Goal: Information Seeking & Learning: Learn about a topic

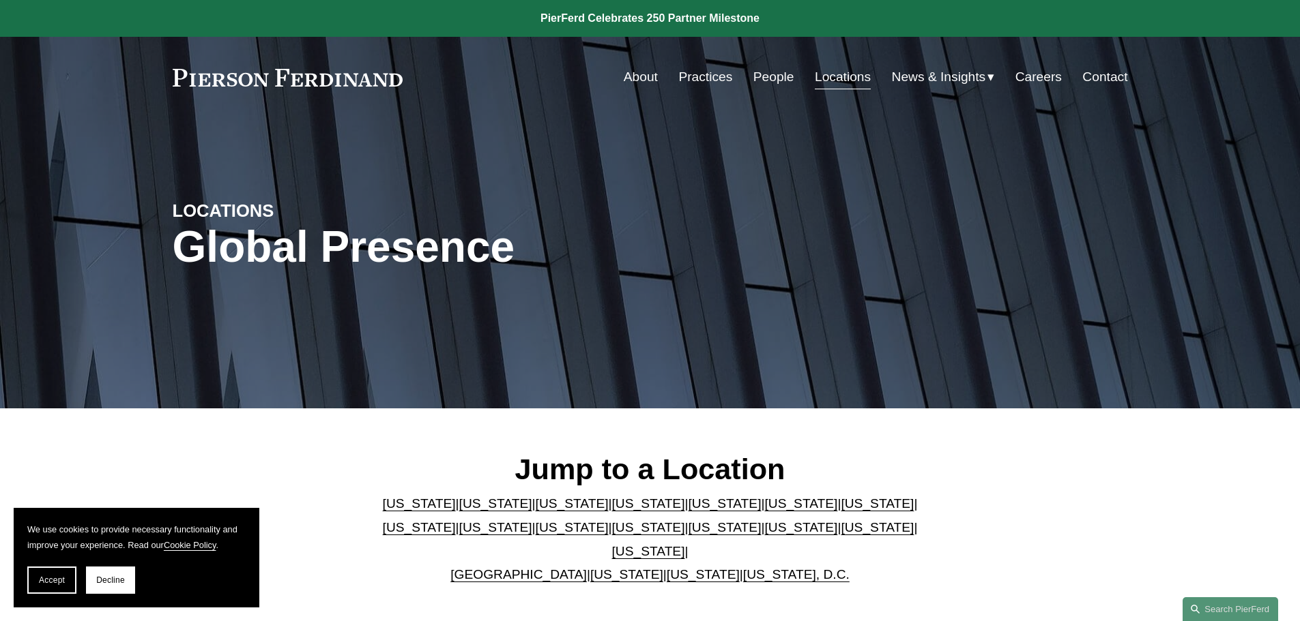
click at [760, 77] on link "People" at bounding box center [773, 77] width 41 height 26
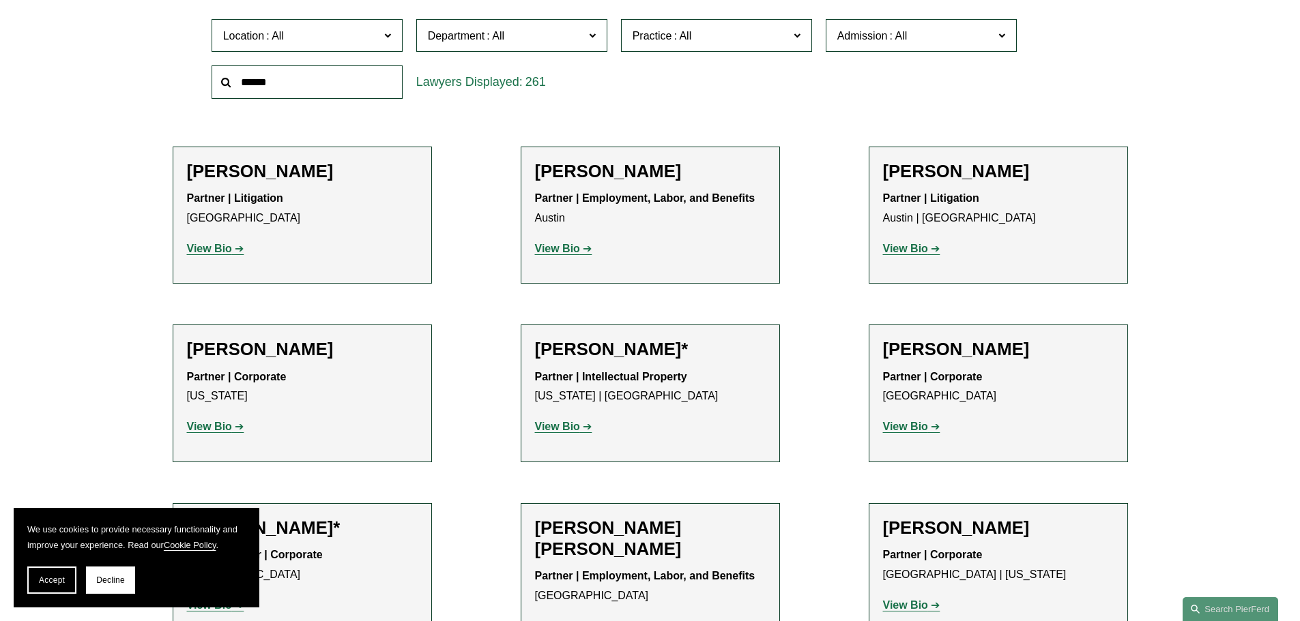
scroll to position [478, 0]
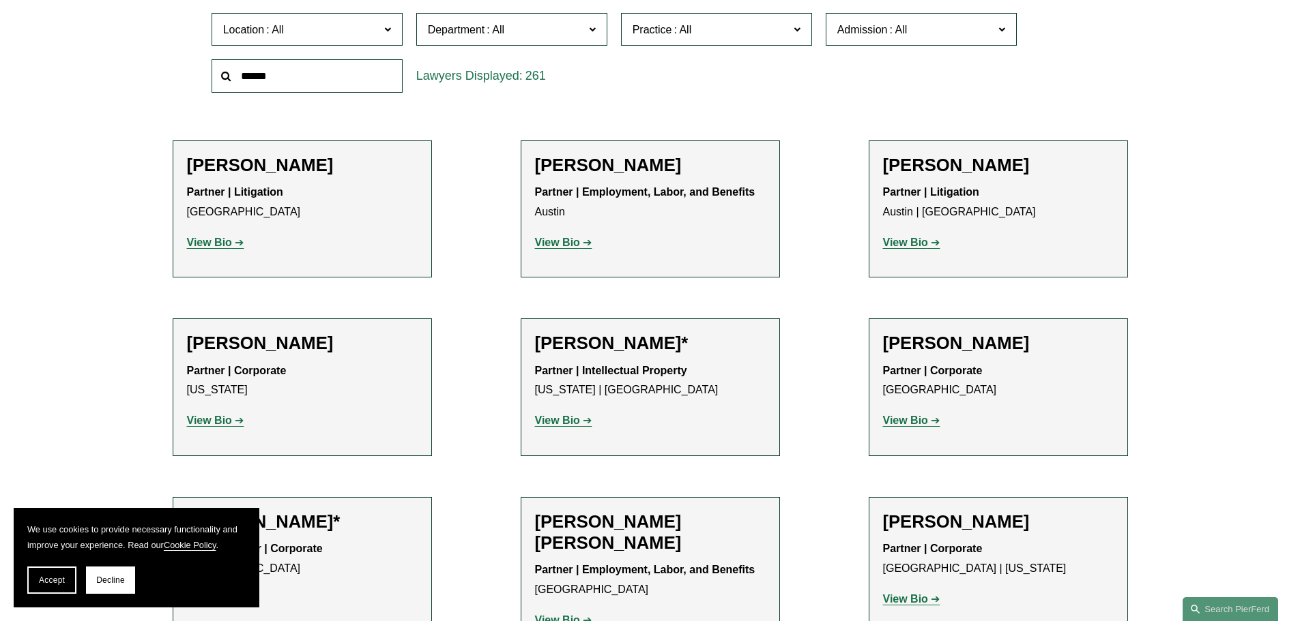
click at [202, 243] on strong "View Bio" at bounding box center [209, 243] width 45 height 12
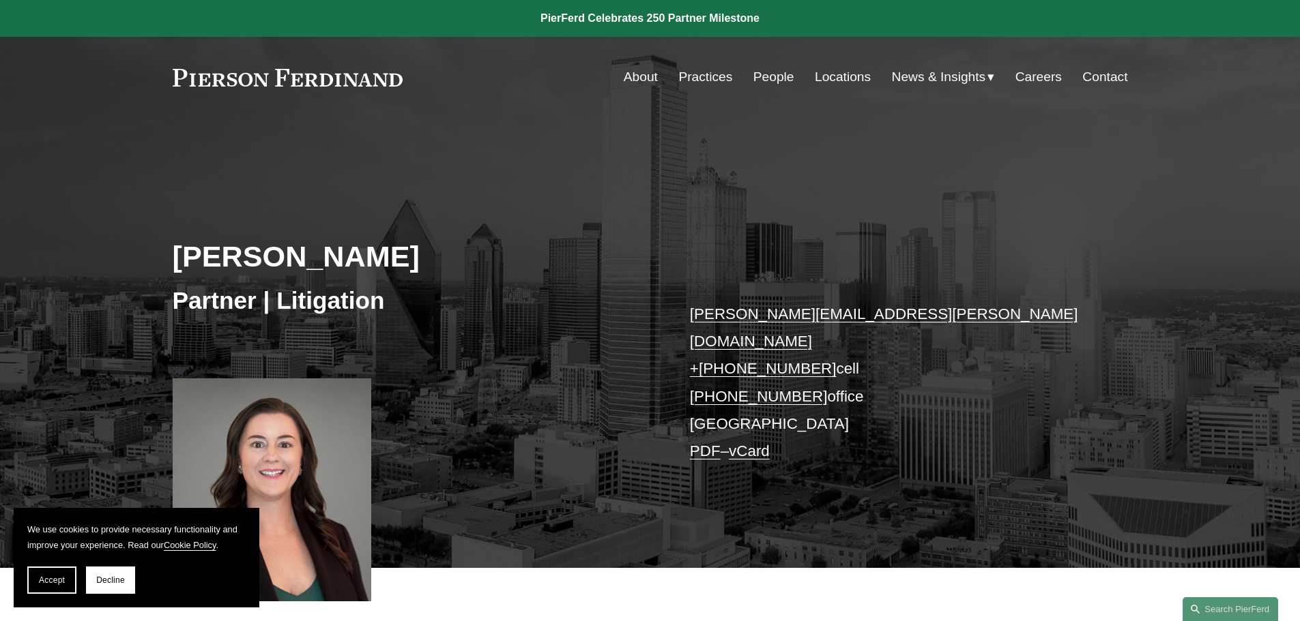
click at [776, 77] on link "People" at bounding box center [773, 77] width 41 height 26
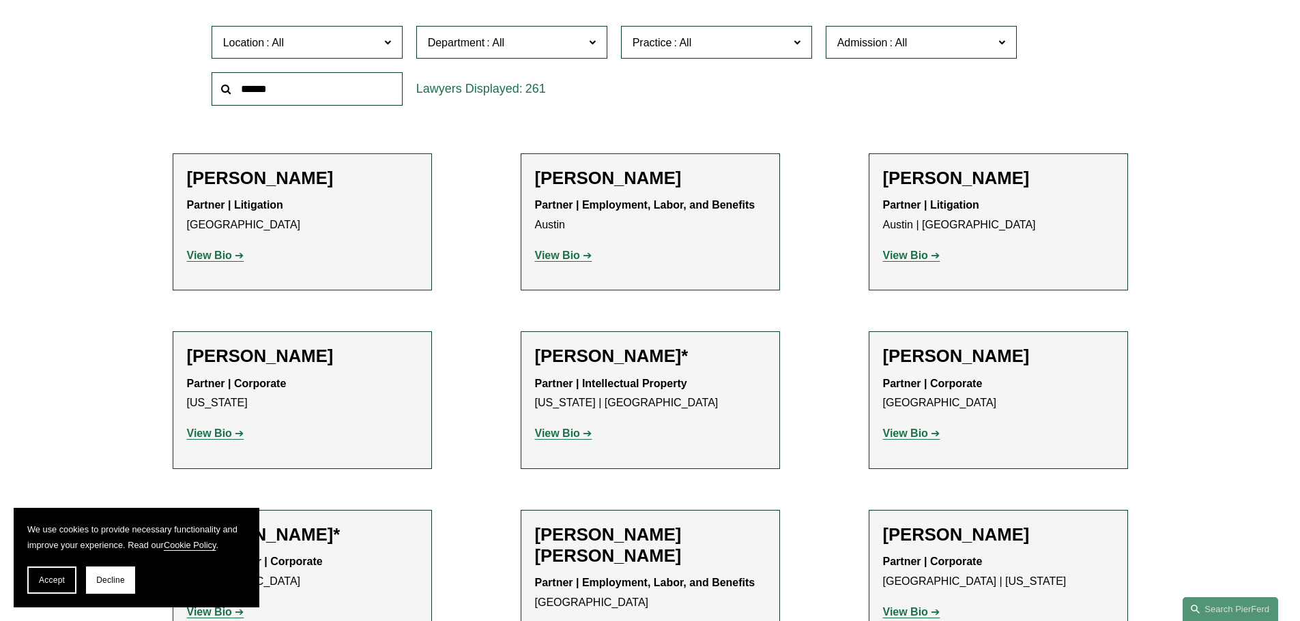
scroll to position [546, 0]
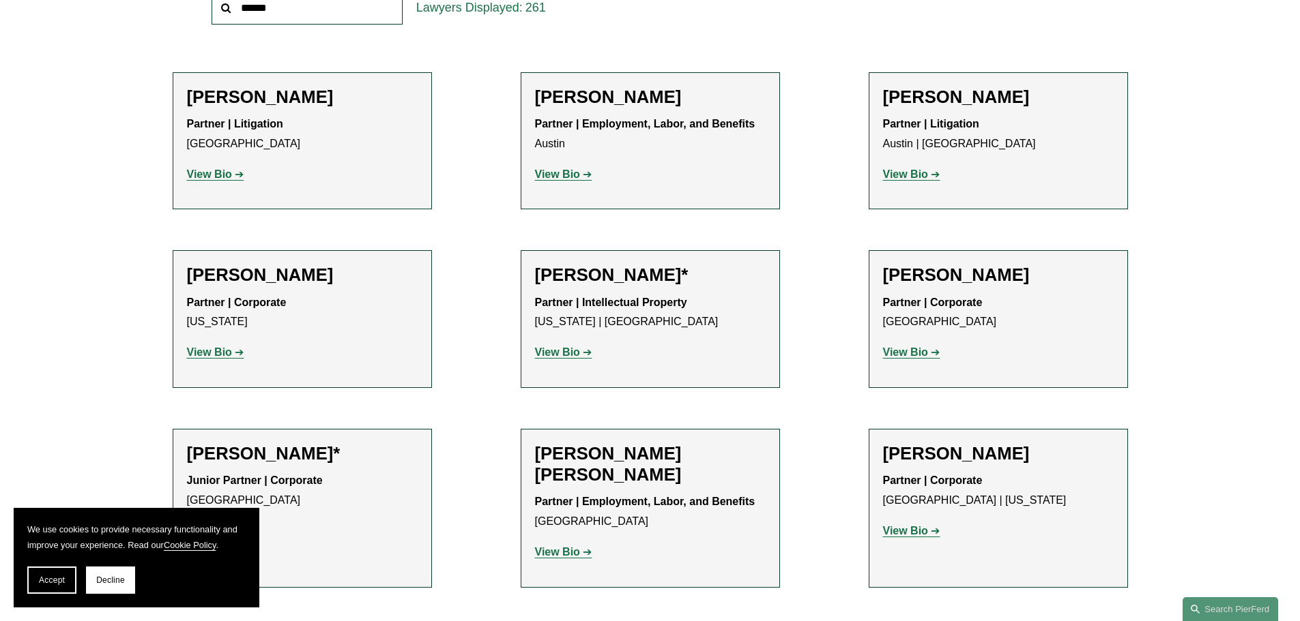
click at [206, 349] on strong "View Bio" at bounding box center [209, 353] width 45 height 12
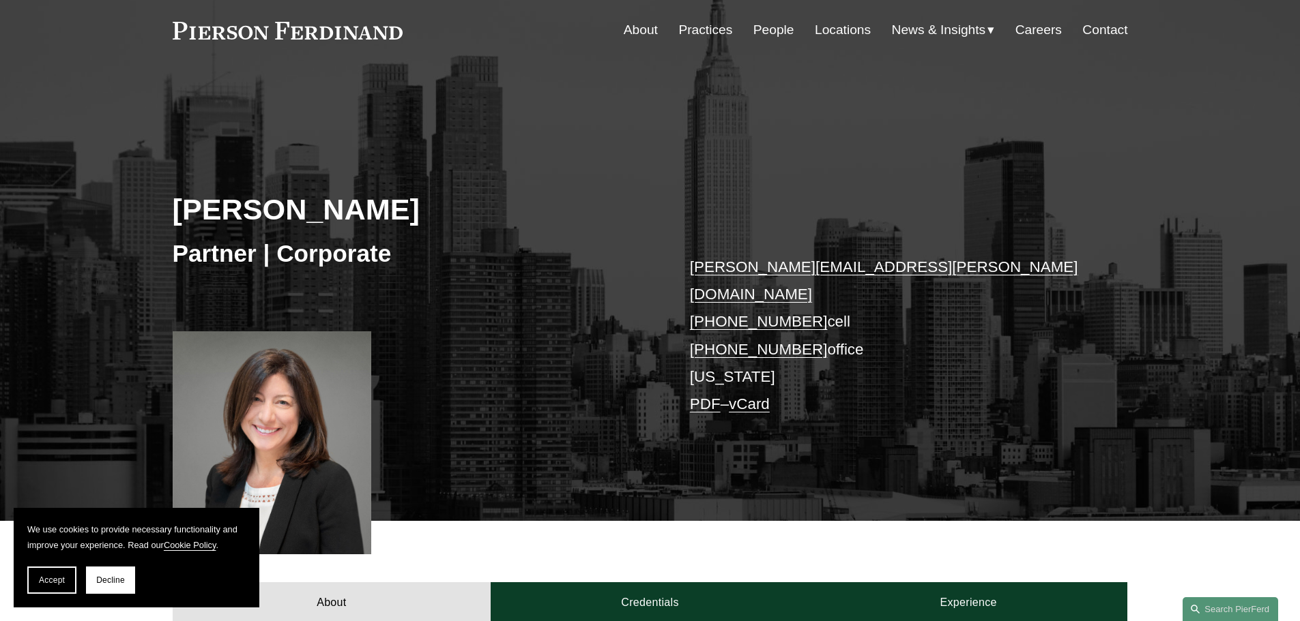
scroll to position [68, 0]
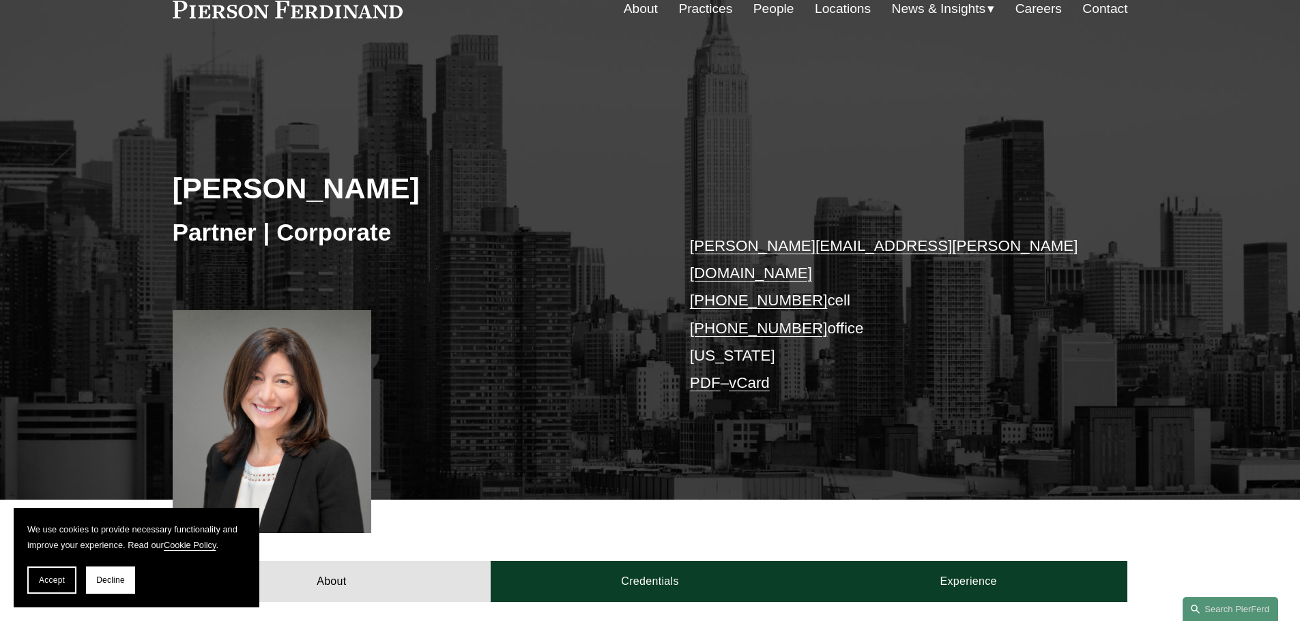
click at [762, 9] on link "People" at bounding box center [773, 9] width 41 height 26
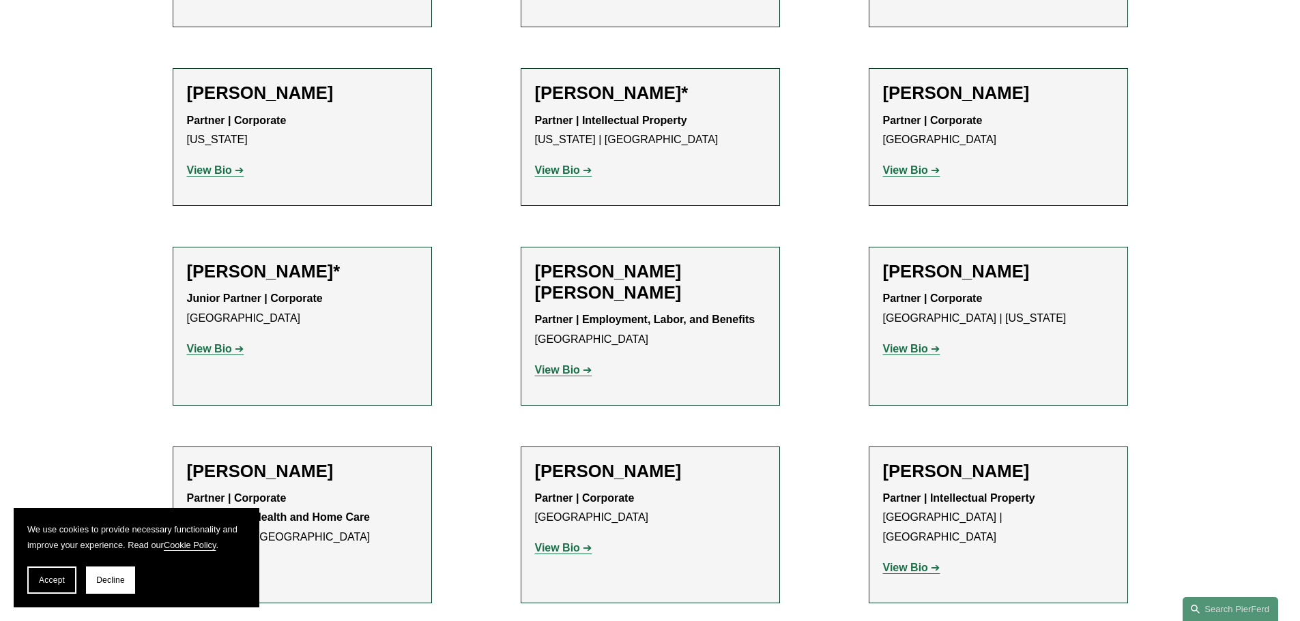
scroll to position [750, 0]
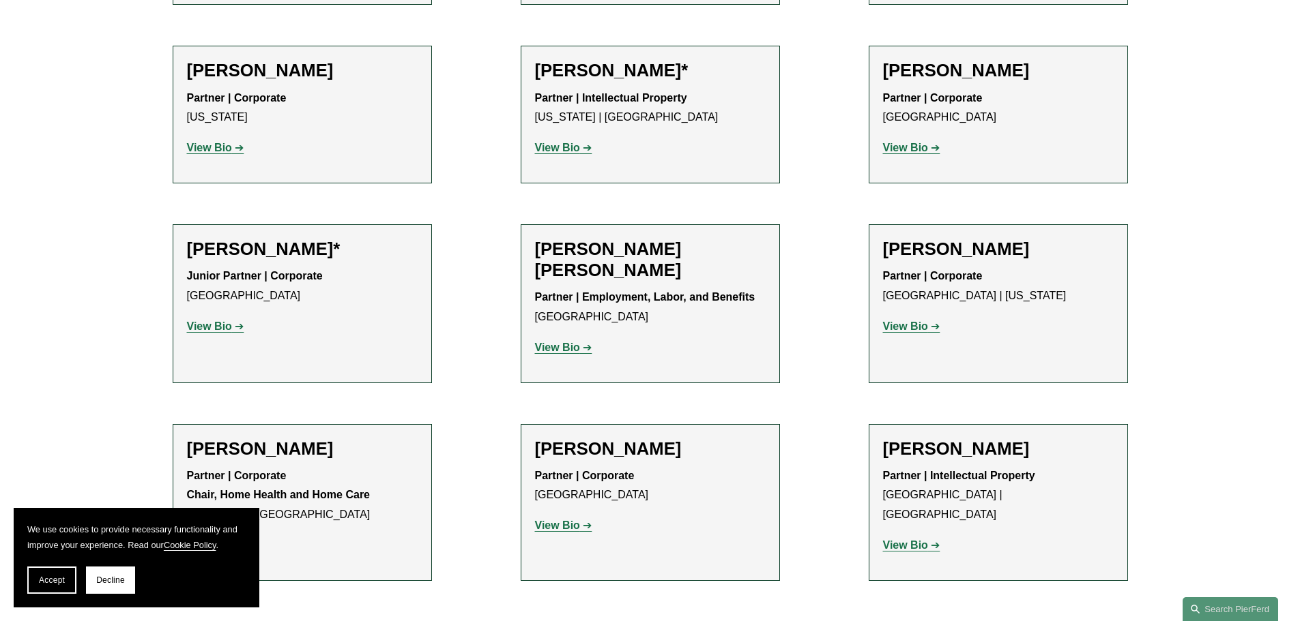
click at [900, 327] on strong "View Bio" at bounding box center [905, 327] width 45 height 12
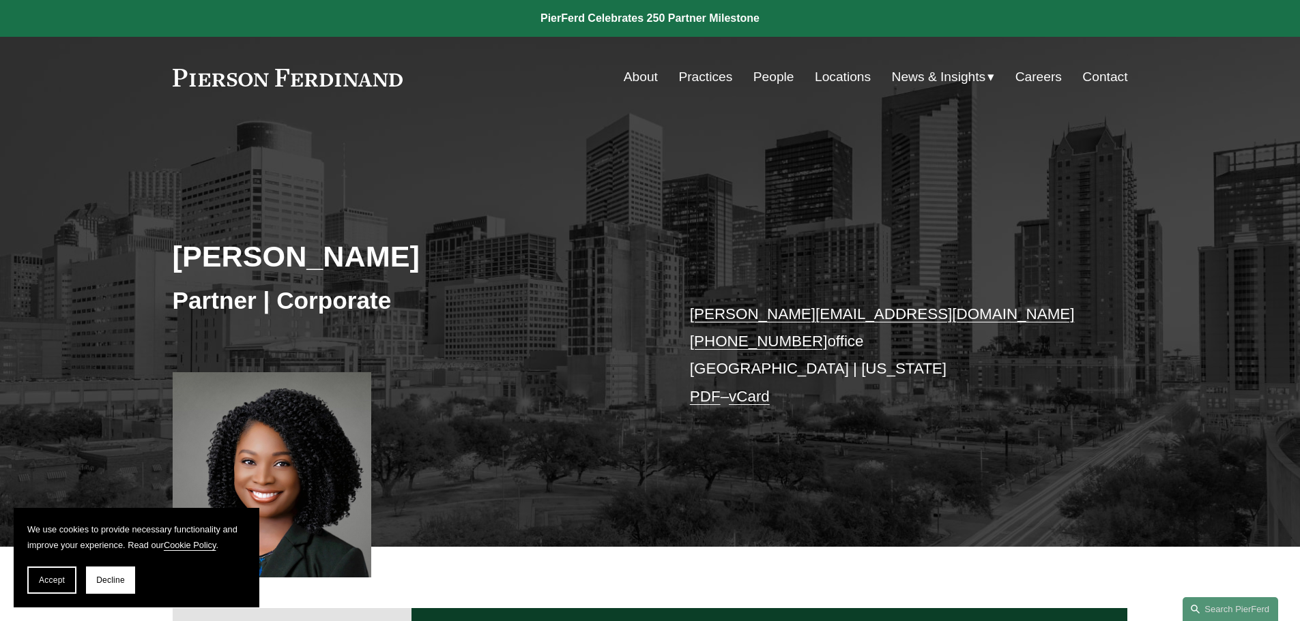
click at [768, 75] on link "People" at bounding box center [773, 77] width 41 height 26
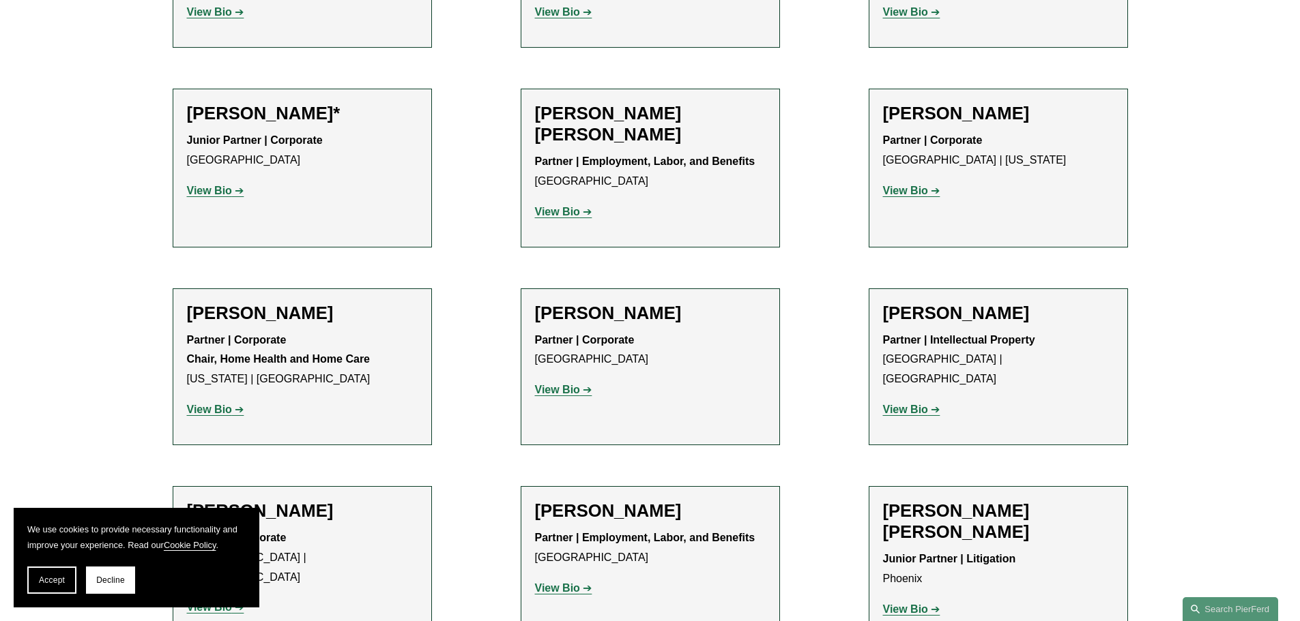
scroll to position [887, 0]
click at [555, 390] on strong "View Bio" at bounding box center [557, 389] width 45 height 12
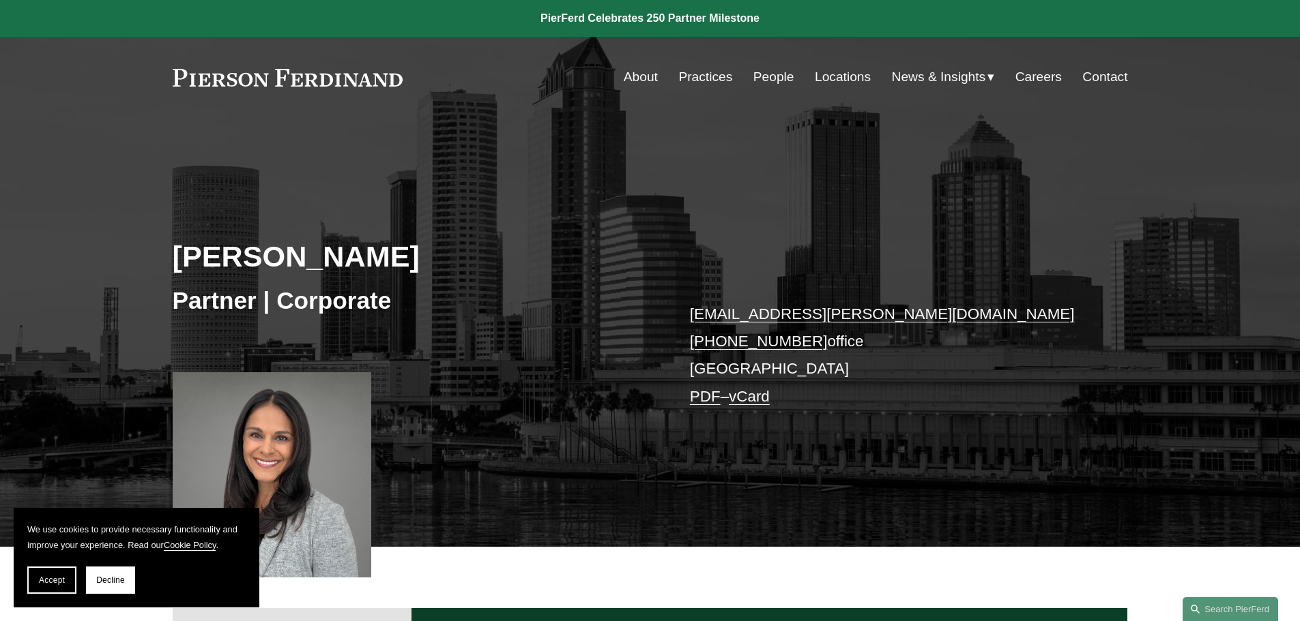
click at [766, 80] on link "People" at bounding box center [773, 77] width 41 height 26
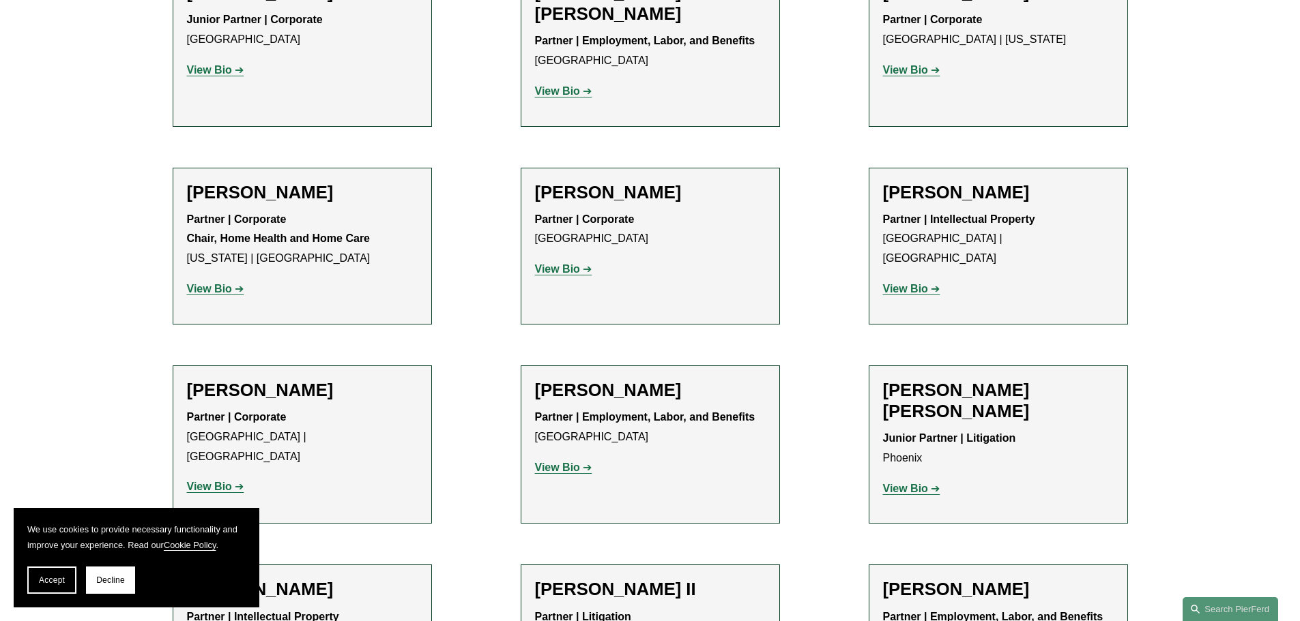
scroll to position [1023, 0]
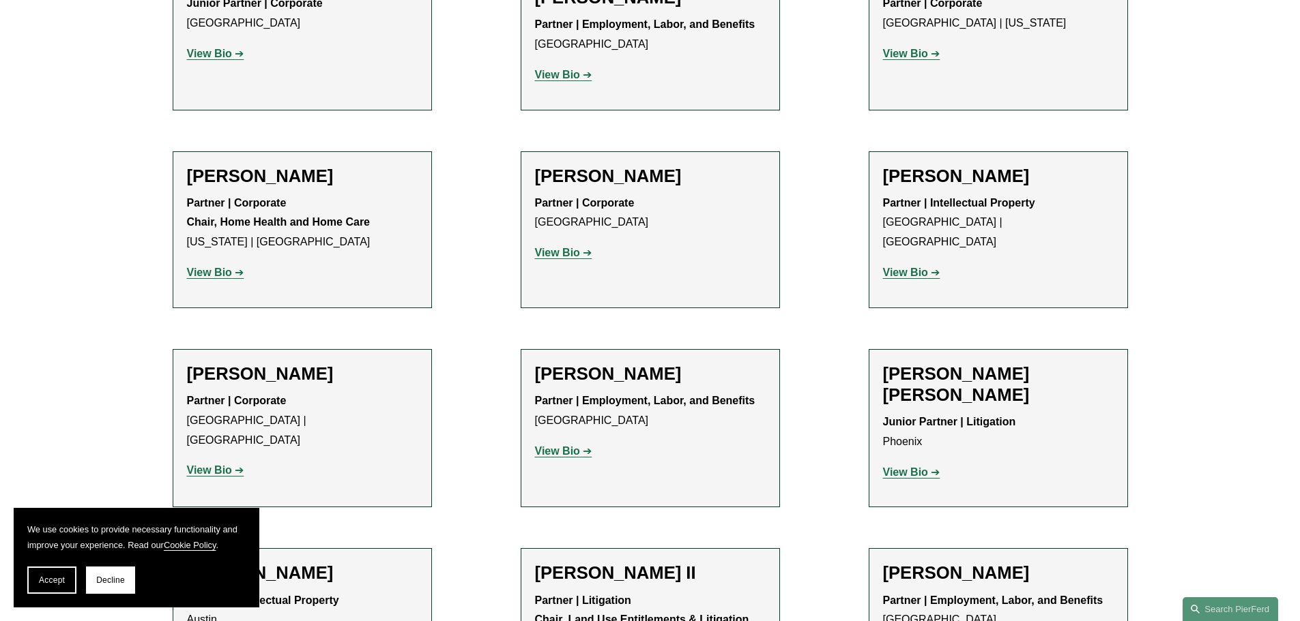
click at [214, 465] on strong "View Bio" at bounding box center [209, 471] width 45 height 12
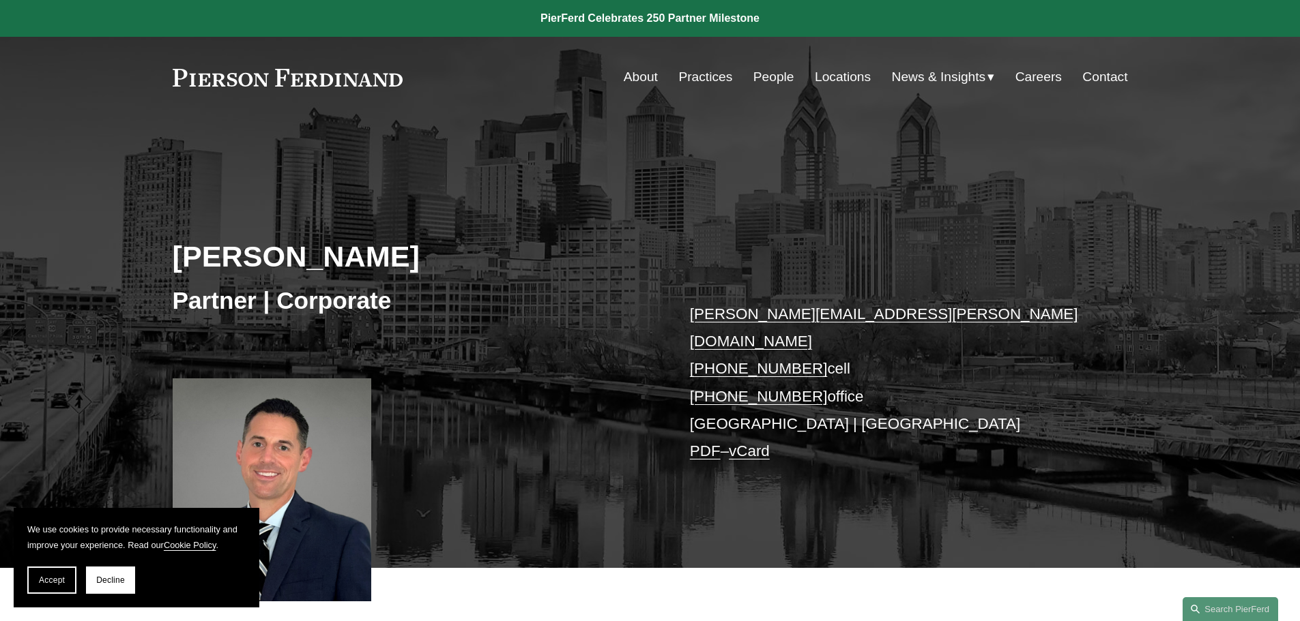
click at [765, 80] on link "People" at bounding box center [773, 77] width 41 height 26
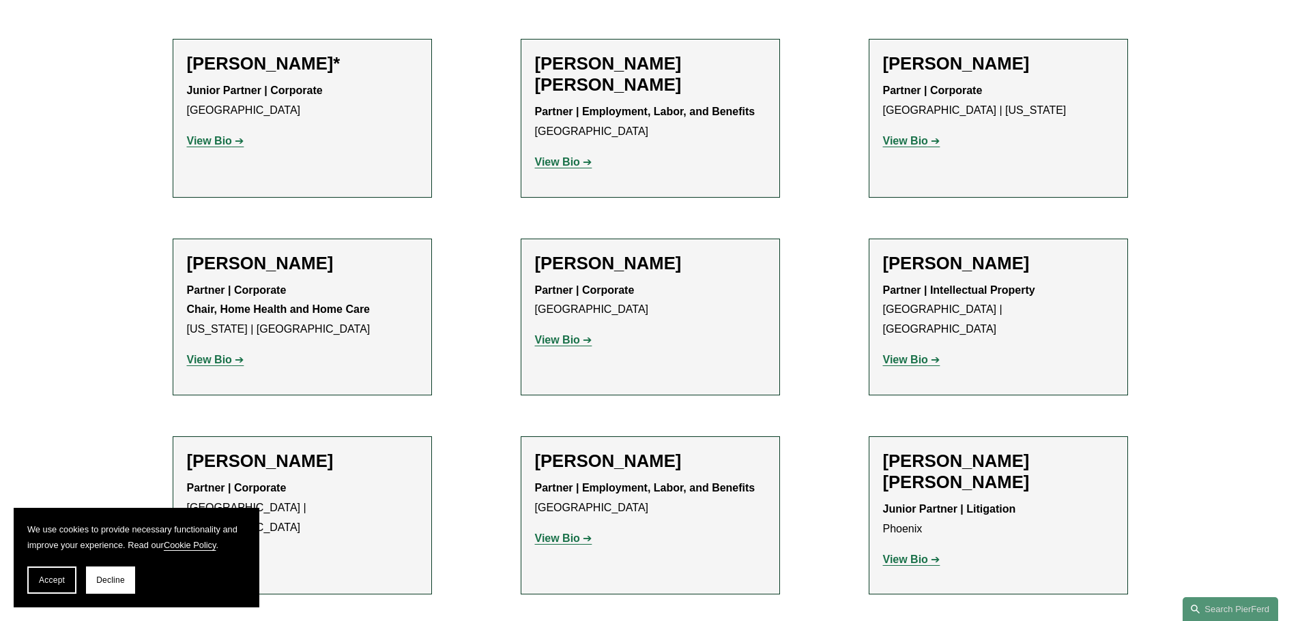
scroll to position [955, 0]
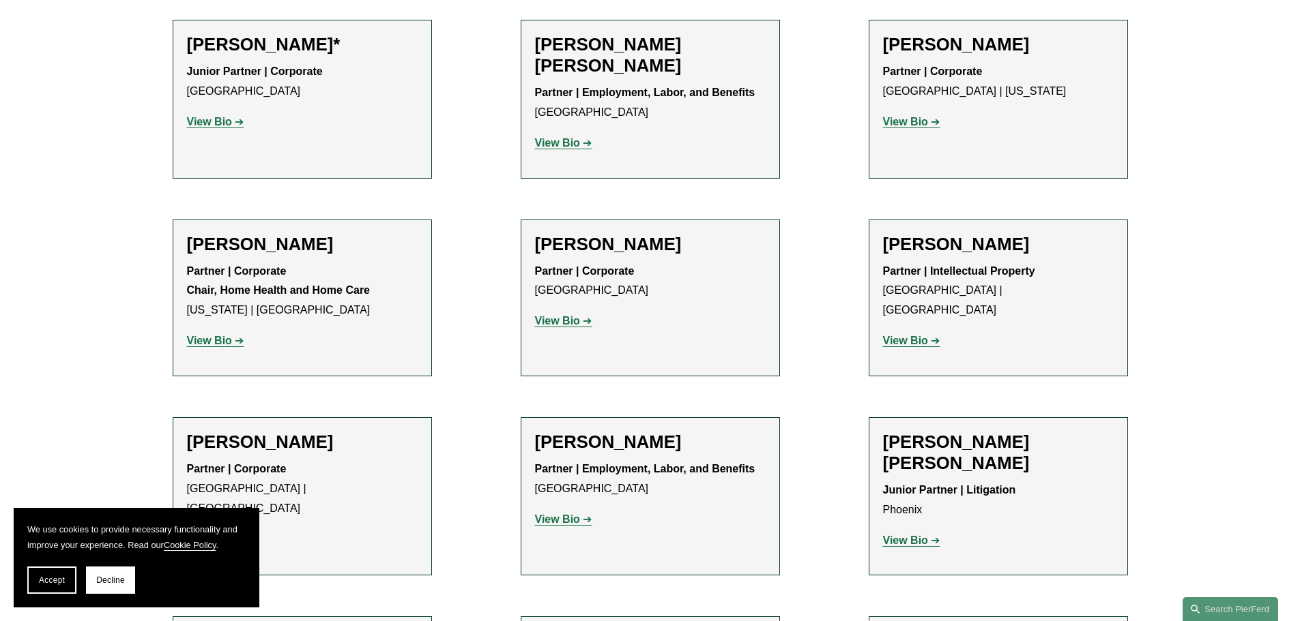
click at [555, 522] on strong "View Bio" at bounding box center [557, 520] width 45 height 12
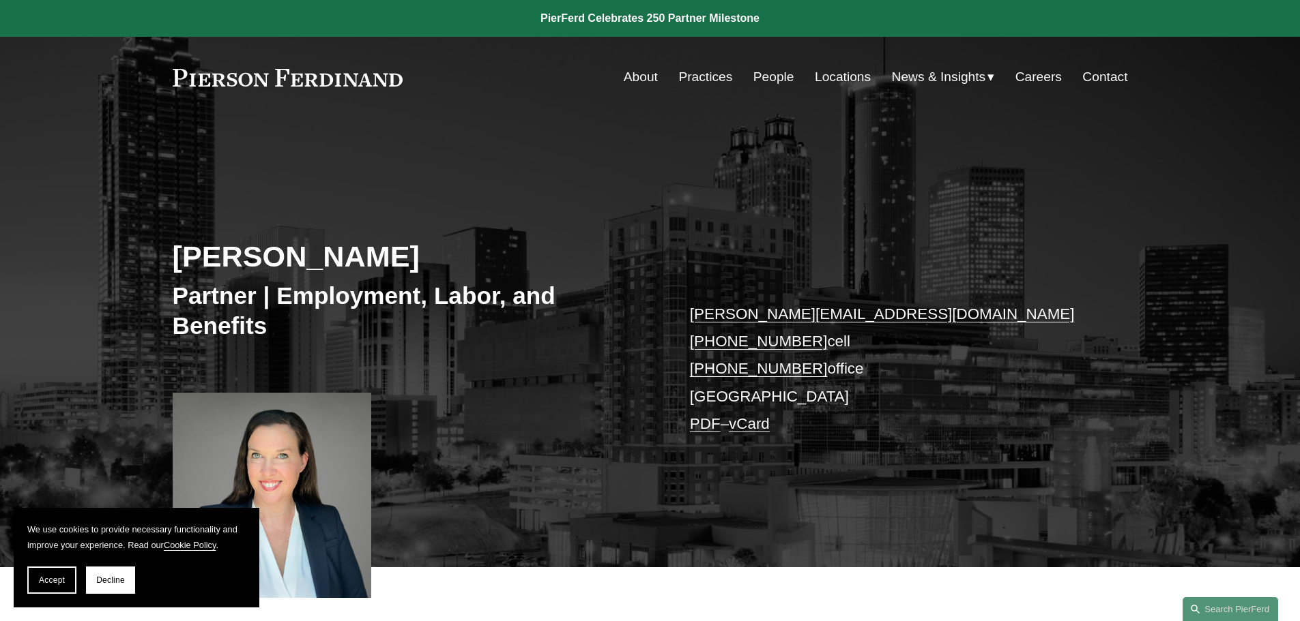
click at [765, 78] on link "People" at bounding box center [773, 77] width 41 height 26
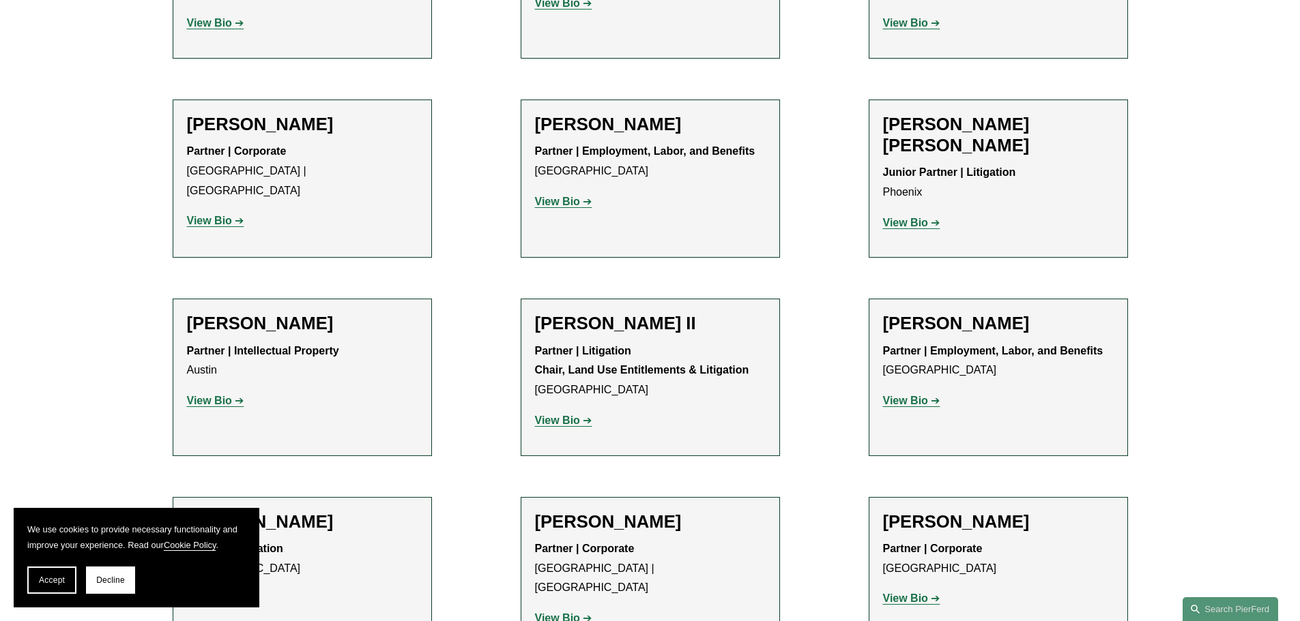
scroll to position [1296, 0]
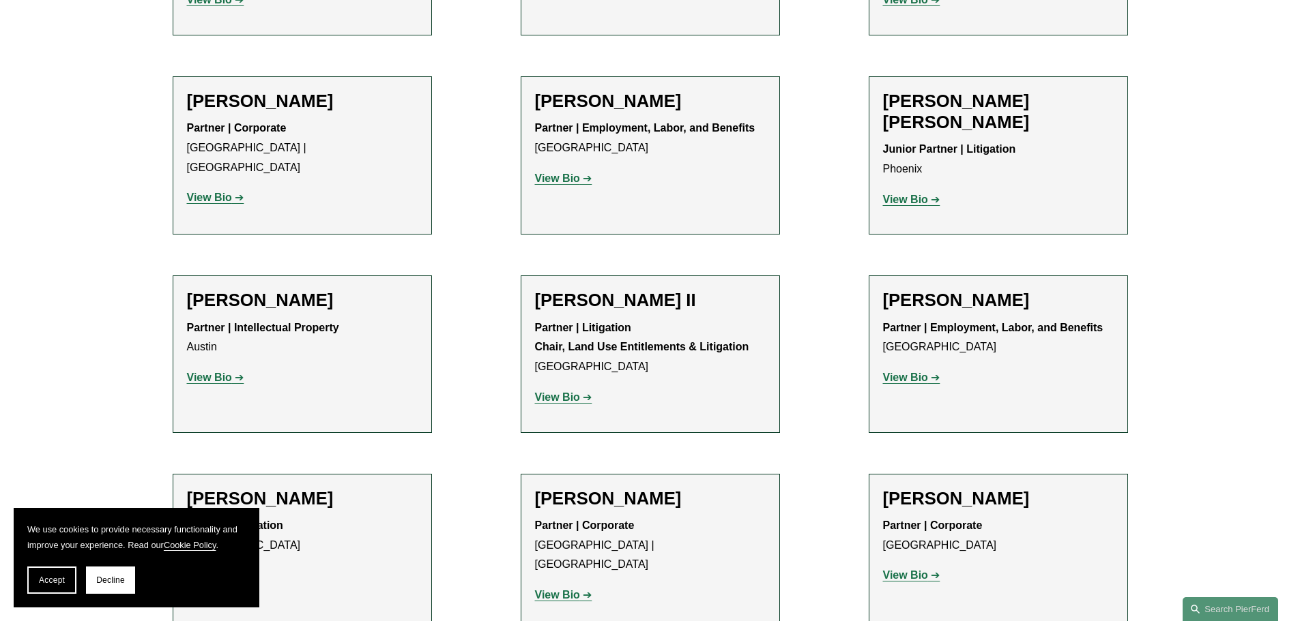
click at [561, 392] on strong "View Bio" at bounding box center [557, 398] width 45 height 12
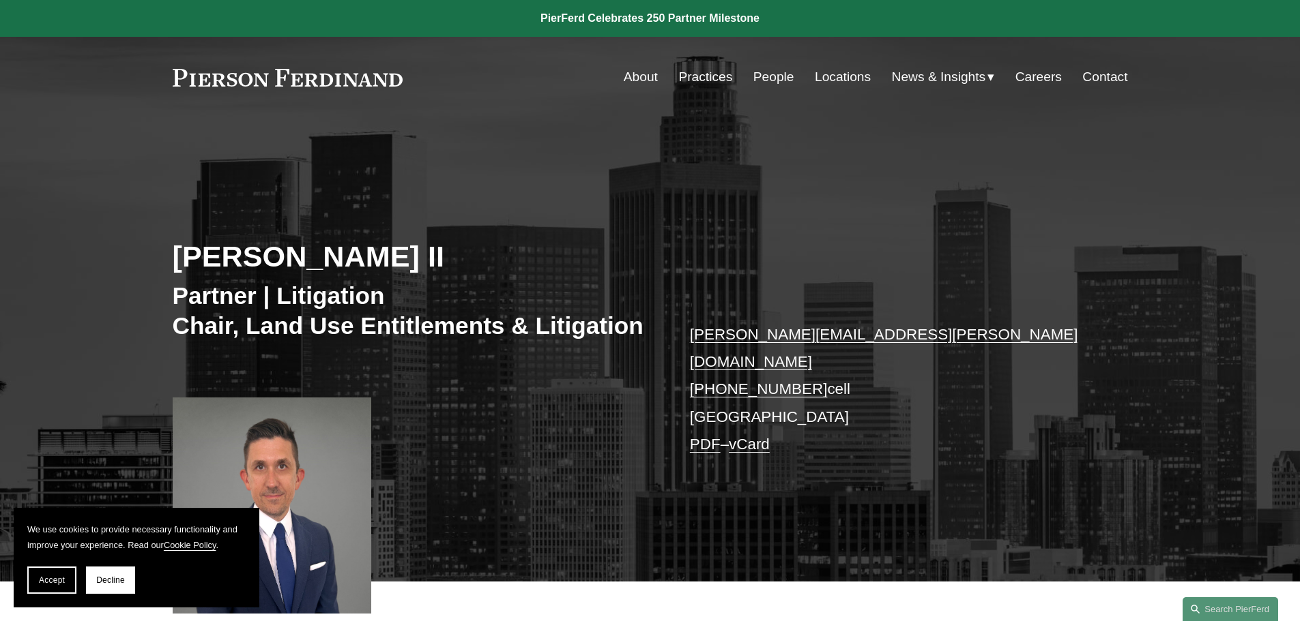
click at [761, 78] on link "People" at bounding box center [773, 77] width 41 height 26
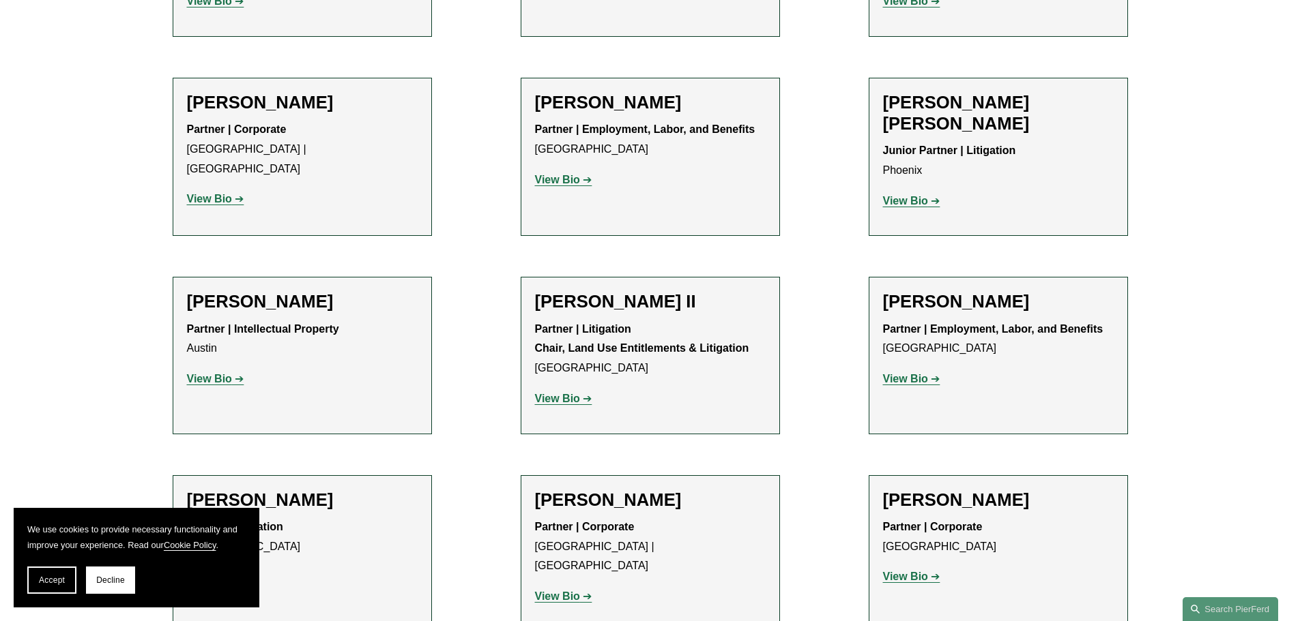
scroll to position [1296, 0]
click at [207, 372] on strong "View Bio" at bounding box center [209, 378] width 45 height 12
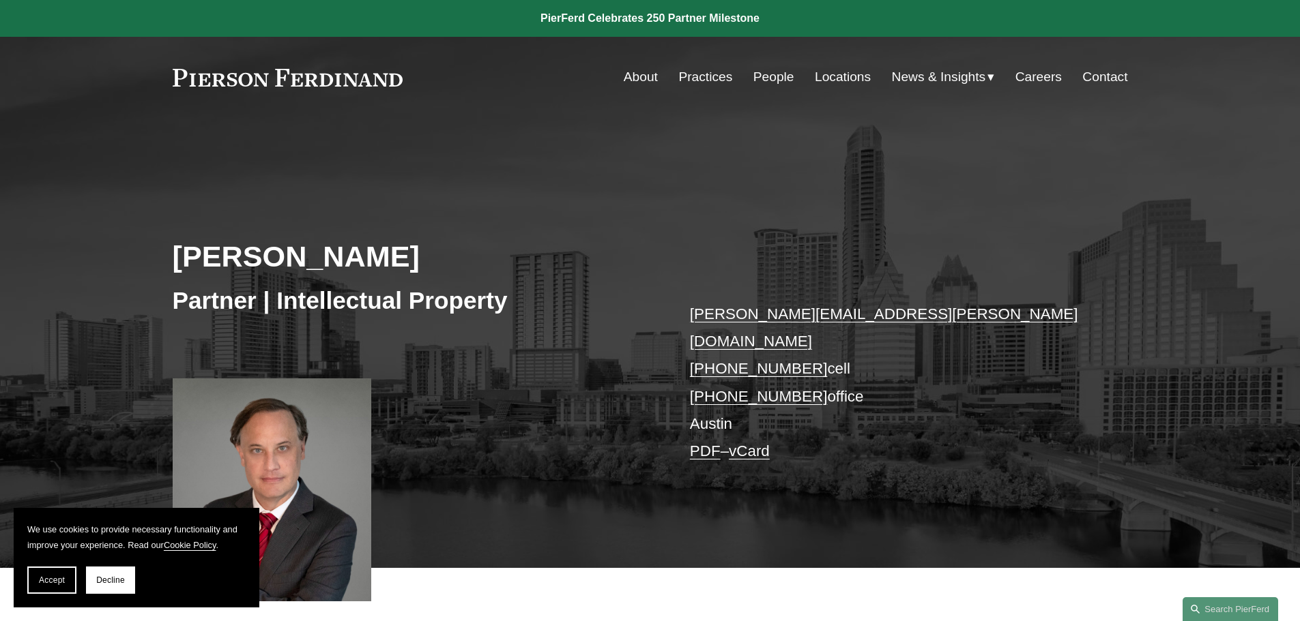
click at [773, 76] on link "People" at bounding box center [773, 77] width 41 height 26
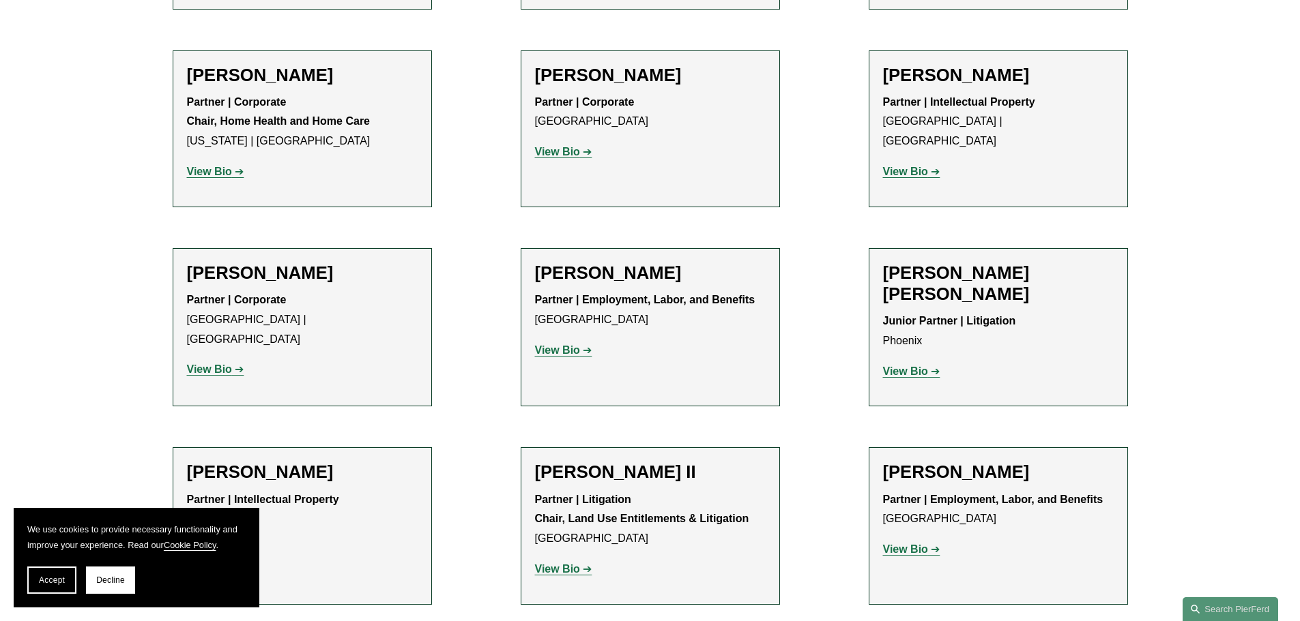
scroll to position [1160, 0]
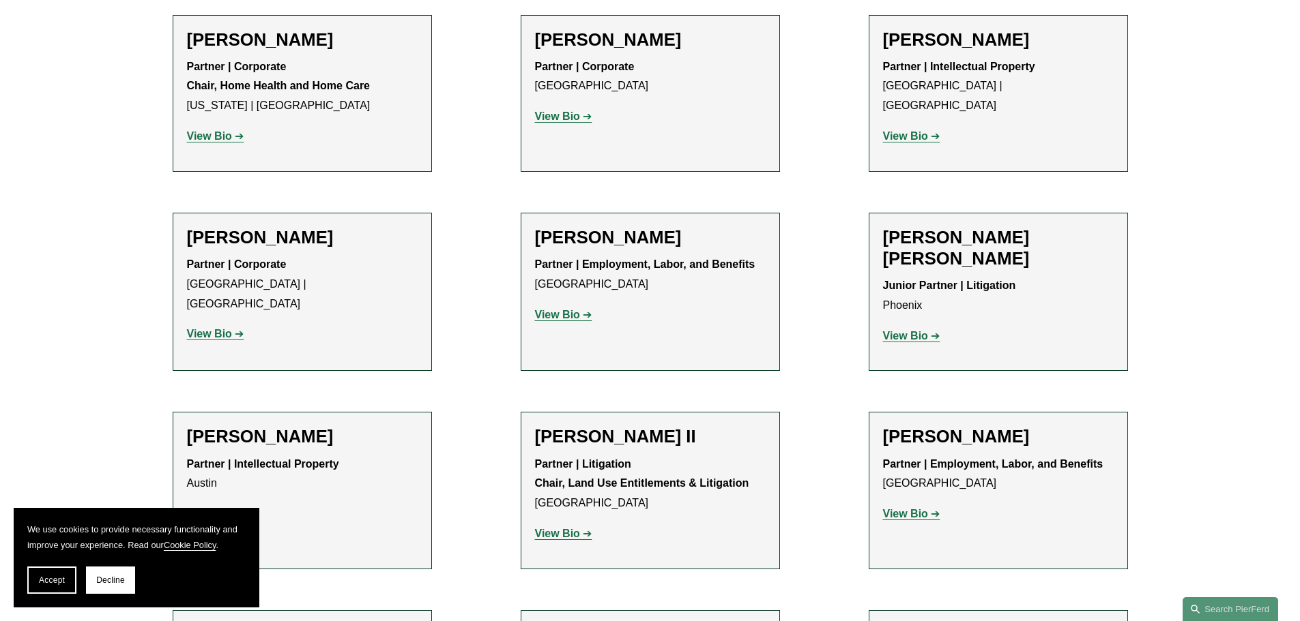
click at [899, 330] on strong "View Bio" at bounding box center [905, 336] width 45 height 12
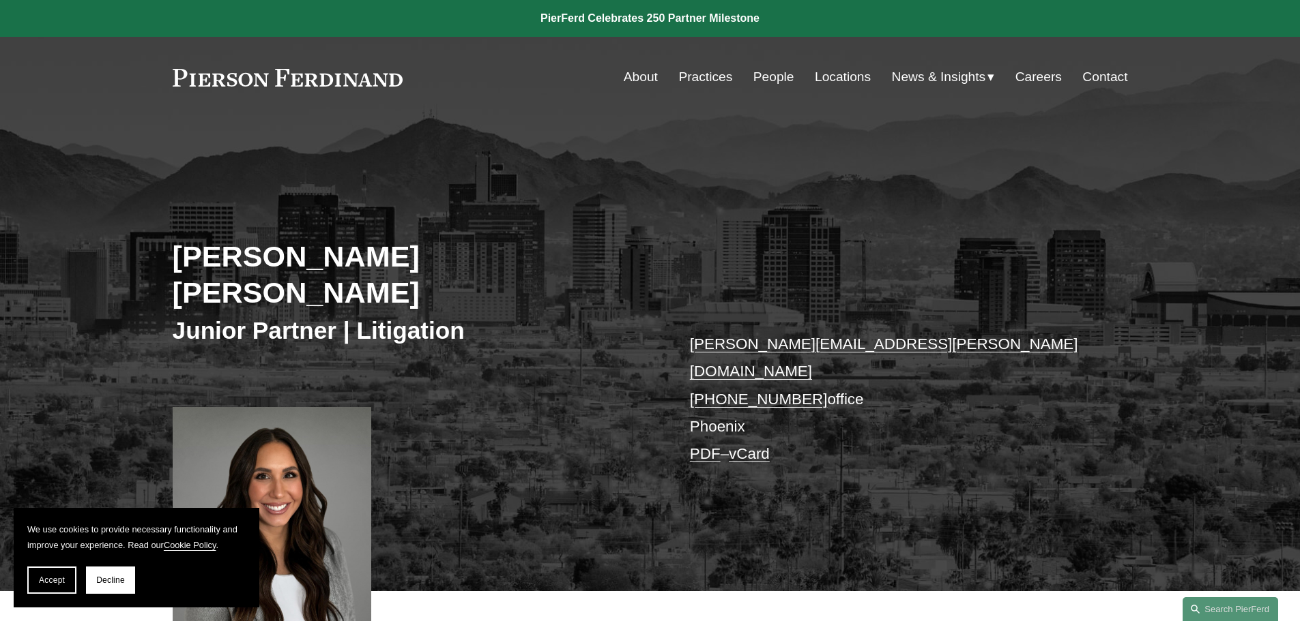
click at [777, 78] on link "People" at bounding box center [773, 77] width 41 height 26
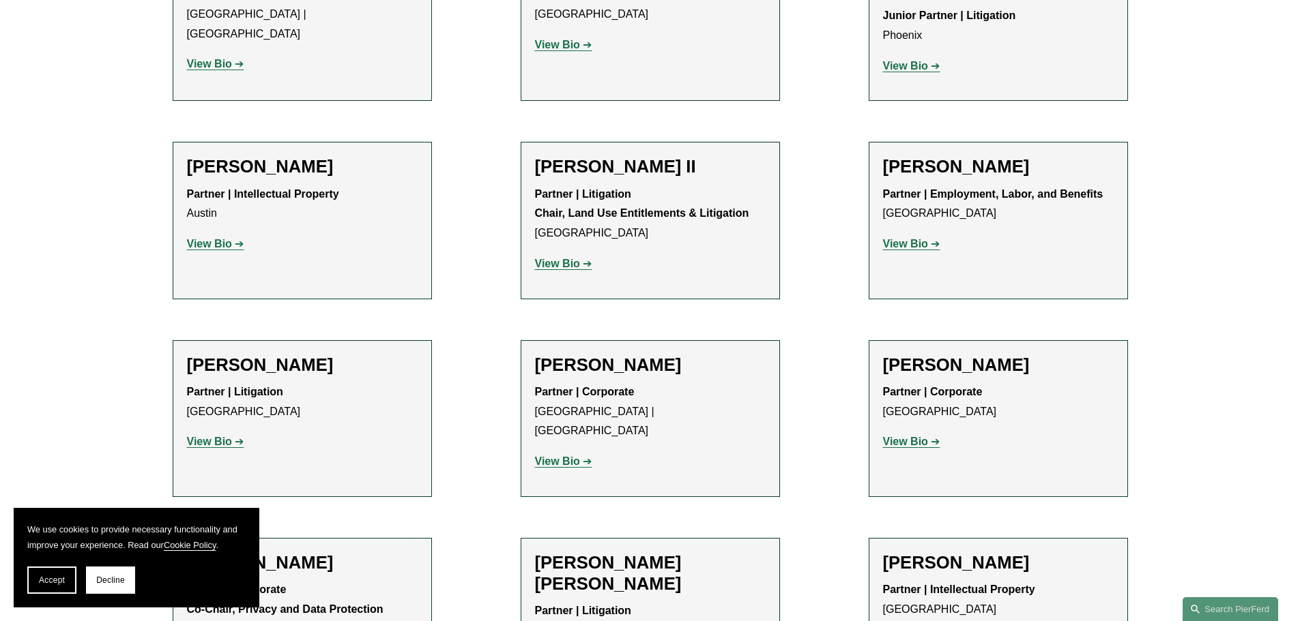
scroll to position [1433, 0]
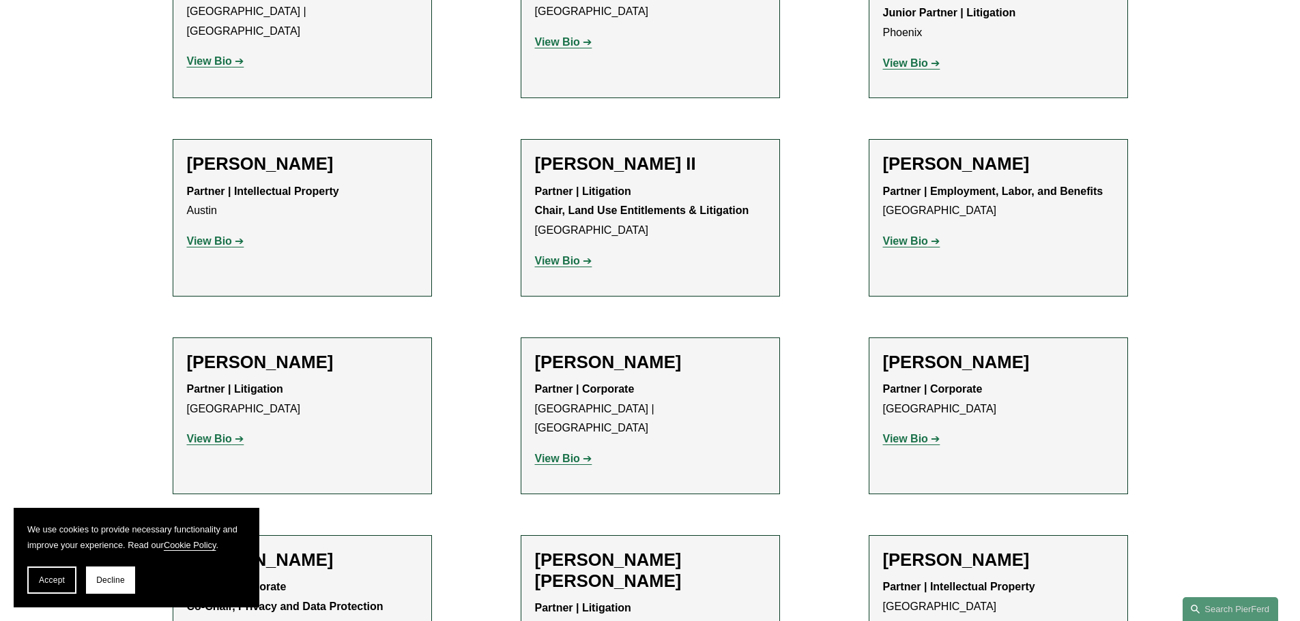
click at [557, 453] on strong "View Bio" at bounding box center [557, 459] width 45 height 12
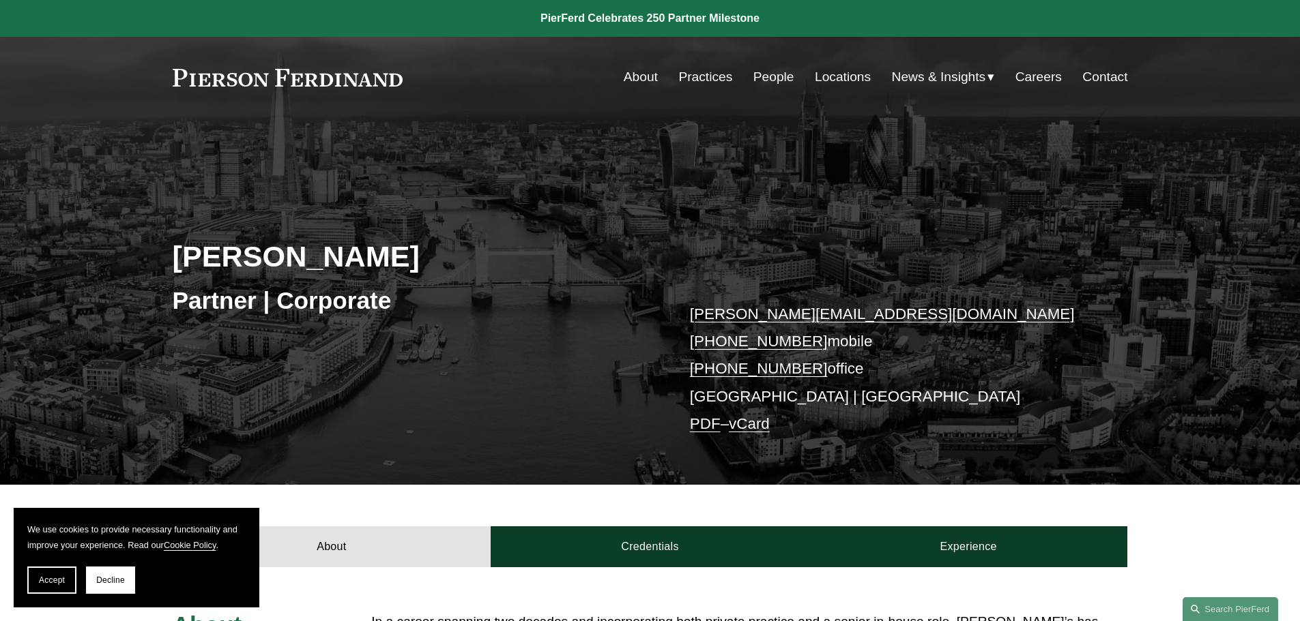
click at [769, 76] on link "People" at bounding box center [773, 77] width 41 height 26
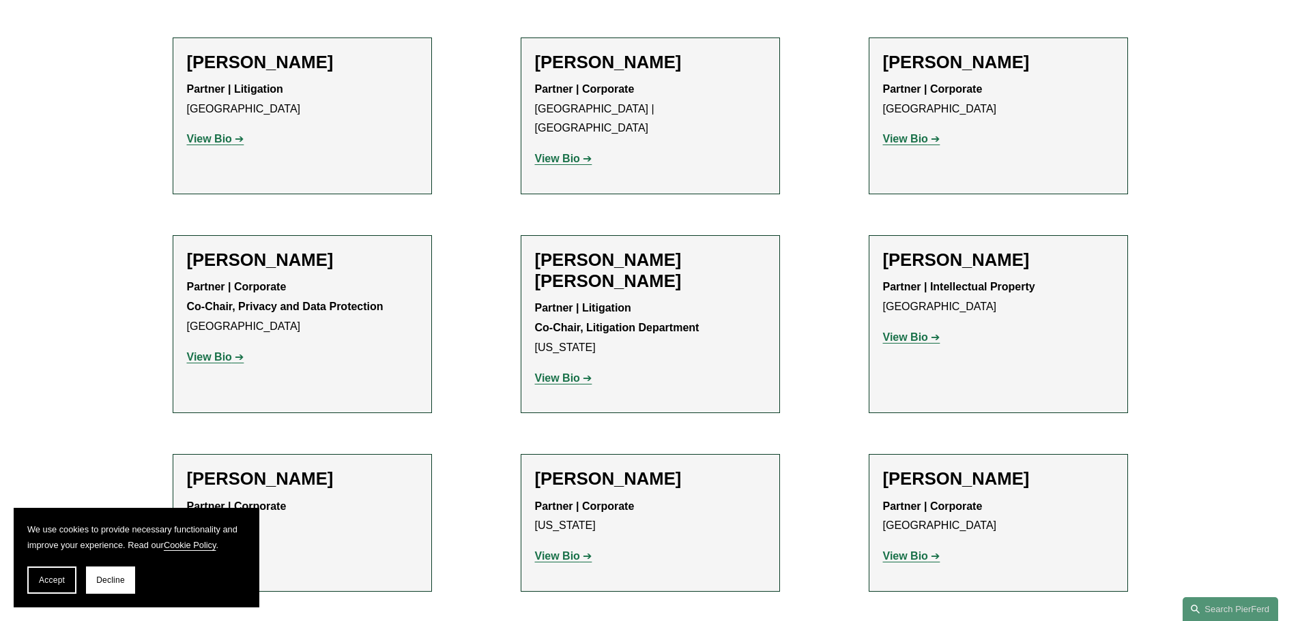
scroll to position [1774, 0]
